Goal: Information Seeking & Learning: Find specific page/section

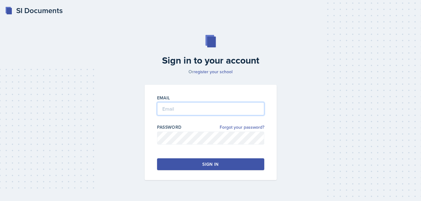
click at [210, 115] on input "email" at bounding box center [210, 108] width 107 height 13
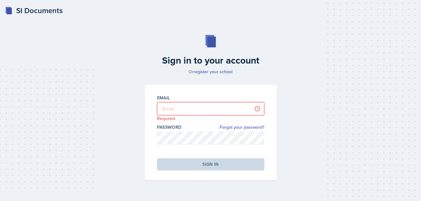
type input "[EMAIL_ADDRESS][DOMAIN_NAME]"
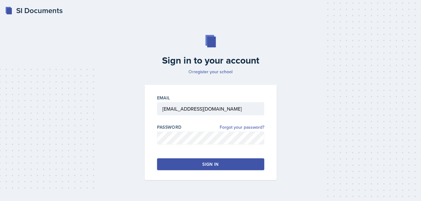
click at [216, 161] on div "Sign in" at bounding box center [210, 164] width 16 height 6
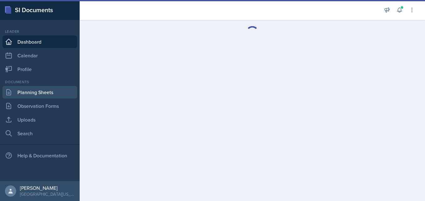
drag, startPoint x: 45, startPoint y: 85, endPoint x: 51, endPoint y: 92, distance: 8.9
click at [51, 92] on div "Documents Planning Sheets Observation Forms Uploads Search" at bounding box center [39, 109] width 75 height 60
click at [51, 92] on link "Planning Sheets" at bounding box center [39, 92] width 75 height 12
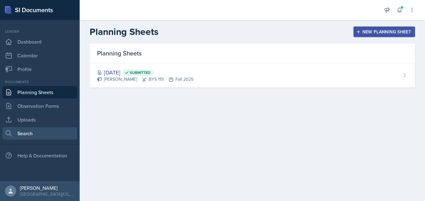
click at [66, 128] on link "Search" at bounding box center [39, 133] width 75 height 12
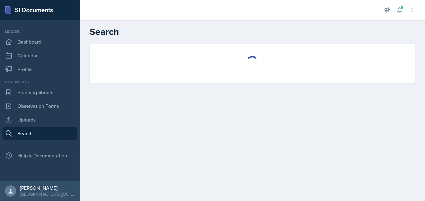
select select "all"
select select "1"
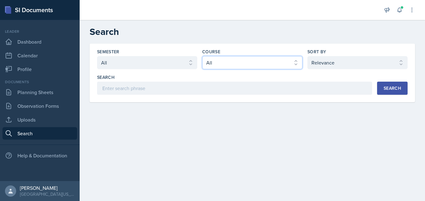
click at [228, 64] on select "Select course All ACC 211 ACC 212 ACC 307 BYS 119 BYS 215 BYS 300 CH 101 CH 121…" at bounding box center [252, 62] width 100 height 13
select select "a2a7c3a9-1fad-4522-a67e-ba87c5b1aa08"
click at [202, 56] on select "Select course All ACC 211 ACC 212 ACC 307 BYS 119 BYS 215 BYS 300 CH 101 CH 121…" at bounding box center [252, 62] width 100 height 13
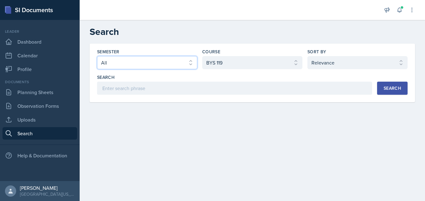
click at [192, 62] on select "Select semester All Fall 2025 Spring 2025 Fall 2024 Spring 2024 Fall 2023 Sprin…" at bounding box center [147, 62] width 100 height 13
select select "8c3db506-cd10-4819-a085-b8ca3b52d6db"
click at [97, 56] on select "Select semester All Fall 2025 Spring 2025 Fall 2024 Spring 2024 Fall 2023 Sprin…" at bounding box center [147, 62] width 100 height 13
click at [403, 88] on button "Search" at bounding box center [392, 88] width 31 height 13
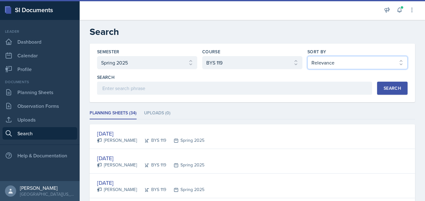
click at [327, 62] on select "Select sort by Relevance Document Date (Asc) Document Date (Desc)" at bounding box center [358, 62] width 100 height 13
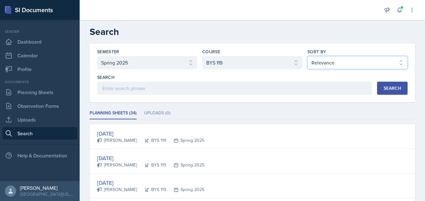
click at [308, 56] on select "Select sort by Relevance Document Date (Asc) Document Date (Desc)" at bounding box center [358, 62] width 100 height 13
click at [385, 87] on div "Search" at bounding box center [392, 88] width 17 height 5
click at [342, 58] on select "Select sort by Relevance Document Date (Asc) Document Date (Desc)" at bounding box center [358, 62] width 100 height 13
select select "2"
click at [308, 56] on select "Select sort by Relevance Document Date (Asc) Document Date (Desc)" at bounding box center [358, 62] width 100 height 13
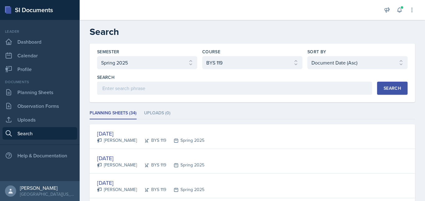
click at [391, 85] on button "Search" at bounding box center [392, 88] width 31 height 13
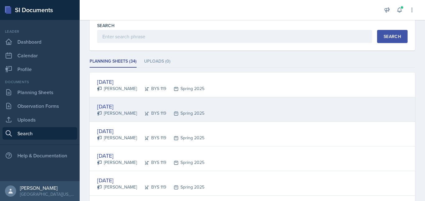
scroll to position [52, 0]
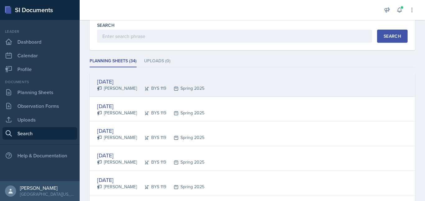
click at [225, 87] on div "[DATE] [PERSON_NAME] BYS 119 Spring 2025" at bounding box center [253, 84] width 326 height 25
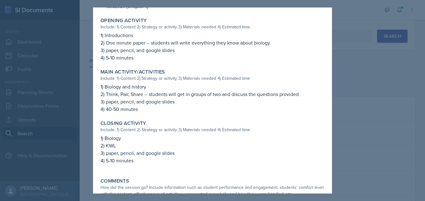
scroll to position [199, 0]
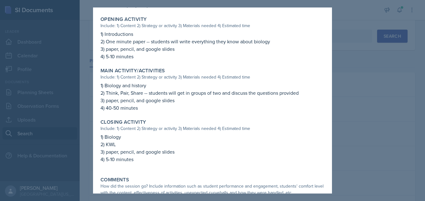
click at [414, 102] on div at bounding box center [212, 100] width 425 height 201
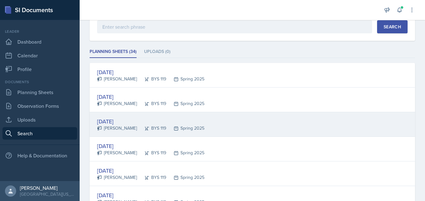
scroll to position [64, 0]
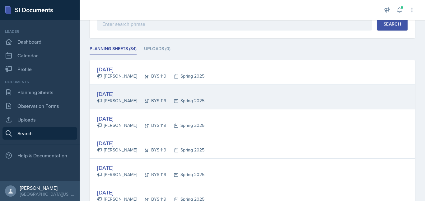
click at [236, 106] on div "[DATE] [PERSON_NAME] BYS 119 Spring 2025" at bounding box center [253, 97] width 326 height 25
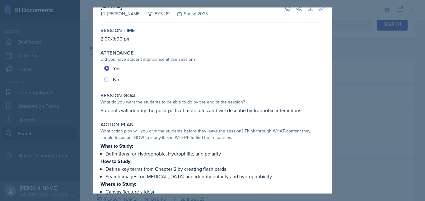
scroll to position [15, 0]
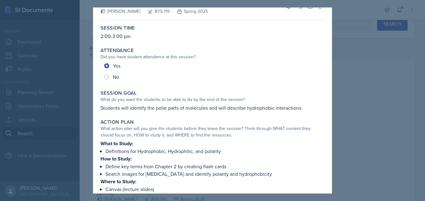
click at [386, 125] on div at bounding box center [212, 100] width 425 height 201
